Goal: Task Accomplishment & Management: Manage account settings

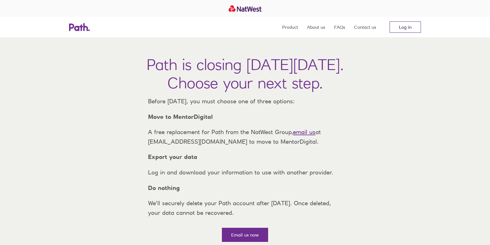
click at [410, 26] on link "Log in" at bounding box center [405, 26] width 31 height 11
click at [406, 28] on link "Log in" at bounding box center [405, 26] width 31 height 11
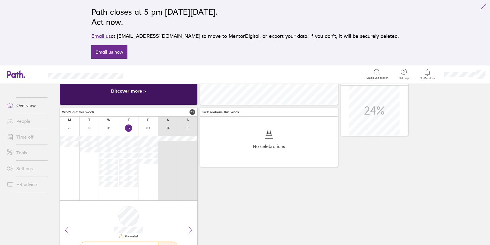
scroll to position [86, 0]
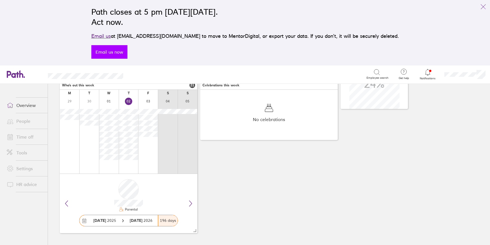
click at [128, 51] on link "Email us now" at bounding box center [109, 52] width 36 height 14
click at [22, 104] on link "Overview" at bounding box center [24, 105] width 45 height 11
click at [23, 135] on link "Time off" at bounding box center [24, 136] width 45 height 11
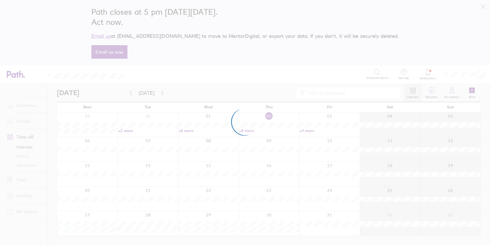
click at [483, 6] on div at bounding box center [245, 122] width 490 height 245
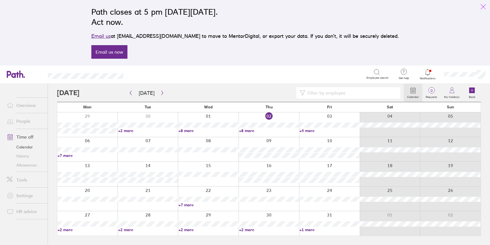
click at [483, 6] on icon "link" at bounding box center [483, 6] width 7 height 7
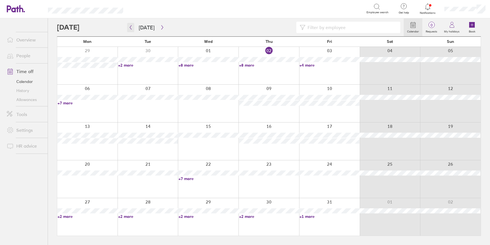
click at [133, 26] on button "button" at bounding box center [130, 27] width 7 height 9
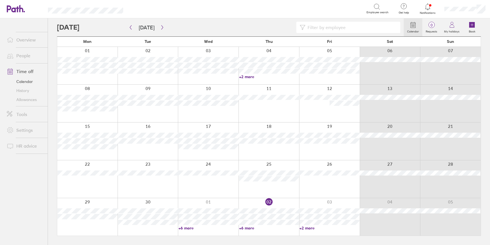
click at [247, 78] on link "+2 more" at bounding box center [269, 76] width 60 height 5
click at [340, 26] on input at bounding box center [352, 27] width 92 height 11
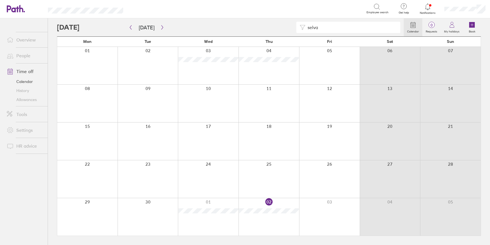
click at [314, 27] on input "selva" at bounding box center [352, 27] width 92 height 11
click at [315, 27] on input "ediga" at bounding box center [352, 27] width 92 height 11
click at [315, 27] on input "akshay" at bounding box center [352, 27] width 92 height 11
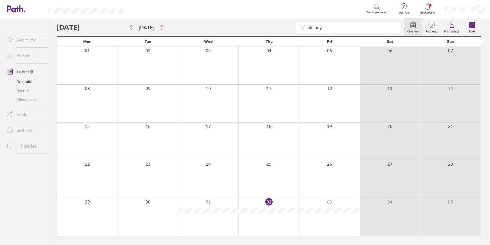
click at [315, 27] on input "akshay" at bounding box center [352, 27] width 92 height 11
drag, startPoint x: 308, startPoint y: 27, endPoint x: 297, endPoint y: 27, distance: 11.0
click at [297, 27] on div "ajay" at bounding box center [348, 27] width 104 height 11
drag, startPoint x: 326, startPoint y: 27, endPoint x: 290, endPoint y: 27, distance: 36.1
click at [290, 27] on div "arundh" at bounding box center [230, 27] width 347 height 11
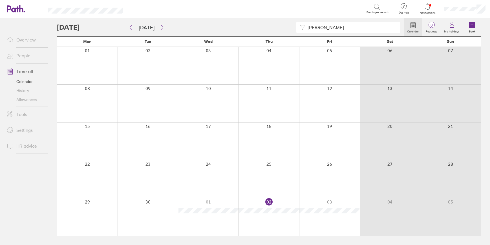
click at [290, 27] on div "harik" at bounding box center [230, 27] width 347 height 11
click at [310, 27] on input "harik" at bounding box center [352, 27] width 92 height 11
click at [312, 26] on input "jose" at bounding box center [352, 27] width 92 height 11
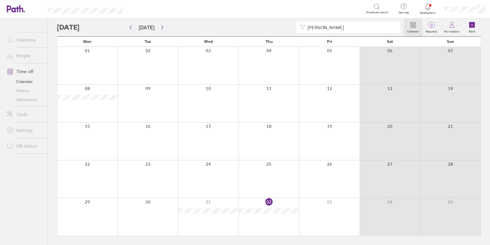
click at [313, 26] on input "jose" at bounding box center [352, 27] width 92 height 11
click at [310, 24] on input "ameli" at bounding box center [352, 27] width 92 height 11
click at [314, 25] on input "harry" at bounding box center [352, 27] width 92 height 11
click at [313, 25] on input "harry" at bounding box center [352, 27] width 92 height 11
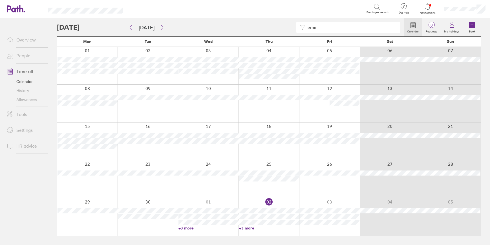
type input "emir"
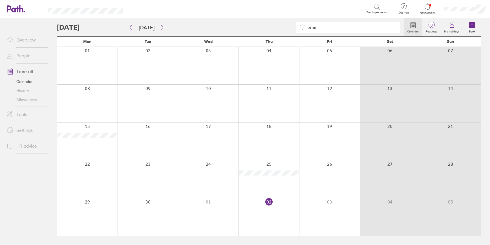
drag, startPoint x: 322, startPoint y: 29, endPoint x: 297, endPoint y: 29, distance: 24.5
click at [298, 29] on div "emir" at bounding box center [348, 27] width 104 height 11
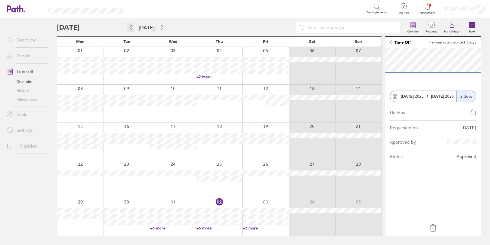
click at [131, 26] on icon "button" at bounding box center [131, 27] width 4 height 5
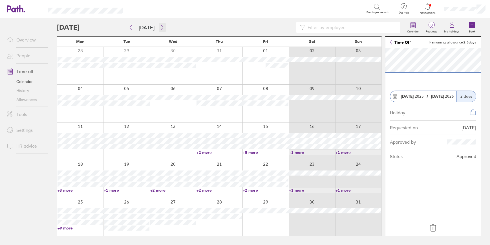
click at [163, 27] on button "button" at bounding box center [162, 27] width 7 height 9
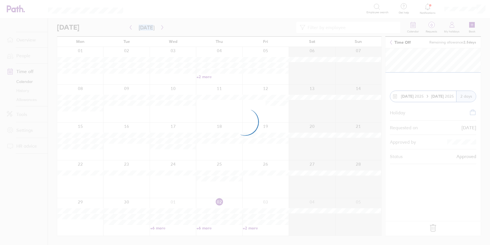
click at [163, 27] on div at bounding box center [245, 122] width 490 height 245
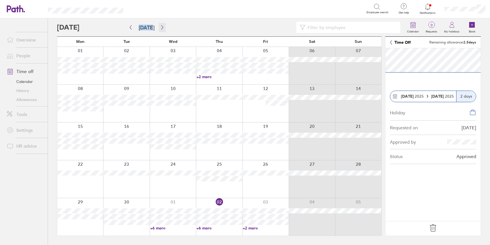
click at [162, 28] on icon "button" at bounding box center [162, 27] width 4 height 5
click at [253, 76] on link "+2 more" at bounding box center [266, 76] width 46 height 5
